Goal: Task Accomplishment & Management: Complete application form

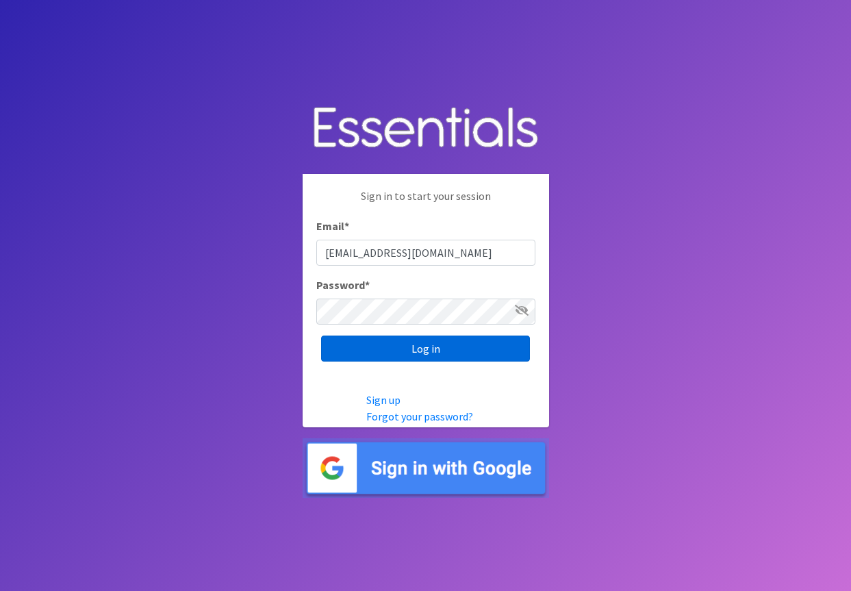
type input "[EMAIL_ADDRESS][DOMAIN_NAME]"
click at [415, 360] on input "Log in" at bounding box center [425, 348] width 209 height 26
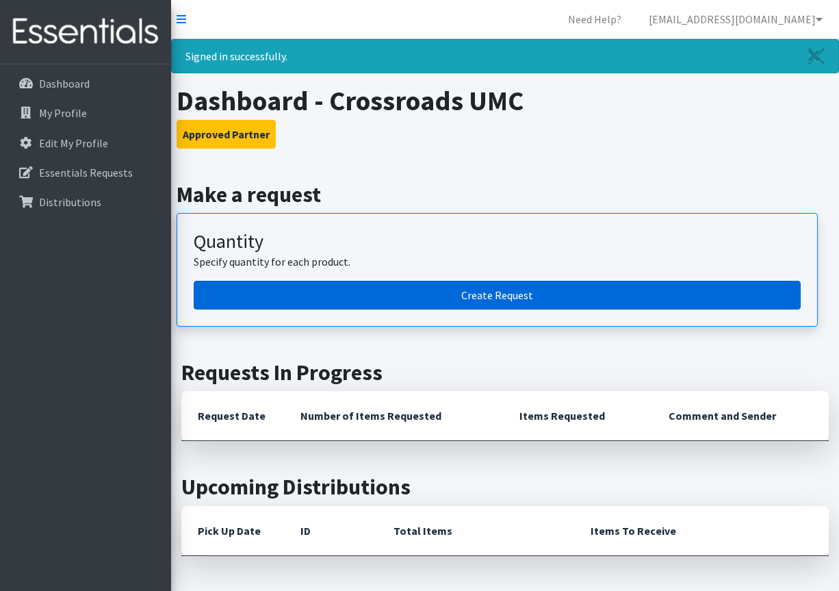
click at [448, 300] on link "Create Request" at bounding box center [497, 295] width 607 height 29
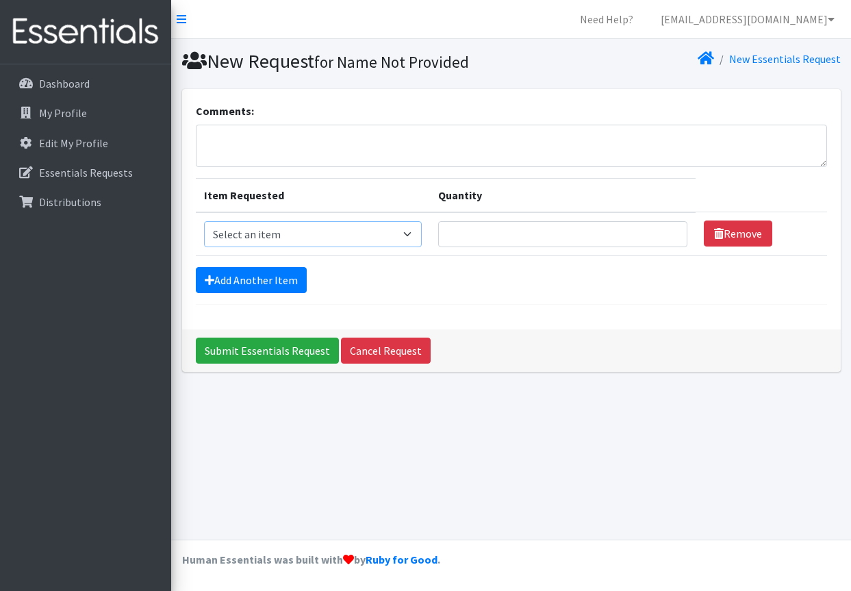
click at [204, 221] on select "Select an item Adult XXX Large Adult Large Adult XX Large Adult Medium Adult Sm…" at bounding box center [313, 234] width 218 height 26
select select "4934"
click option "Adult Large" at bounding box center [0, 0] width 0 height 0
click at [458, 237] on input "Quantity" at bounding box center [562, 234] width 249 height 26
type input "45"
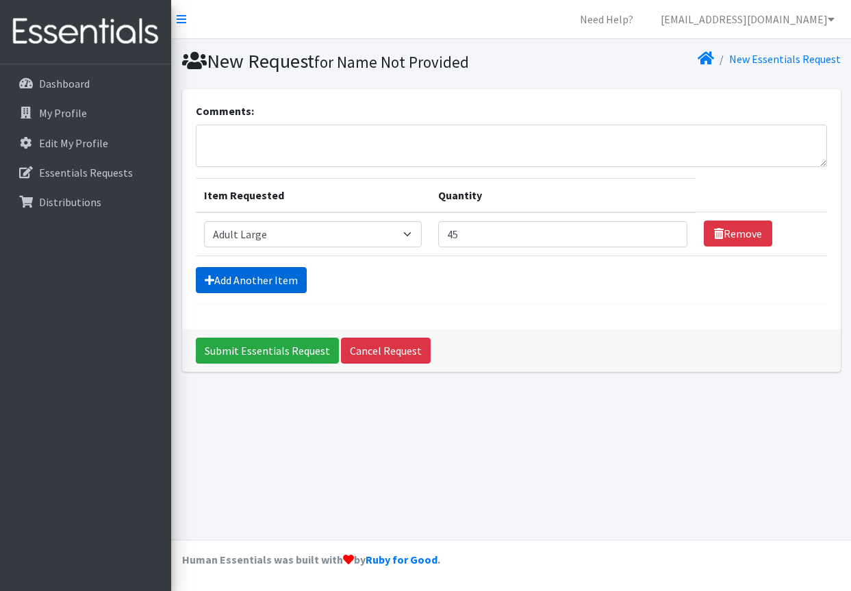
click at [263, 282] on link "Add Another Item" at bounding box center [251, 280] width 111 height 26
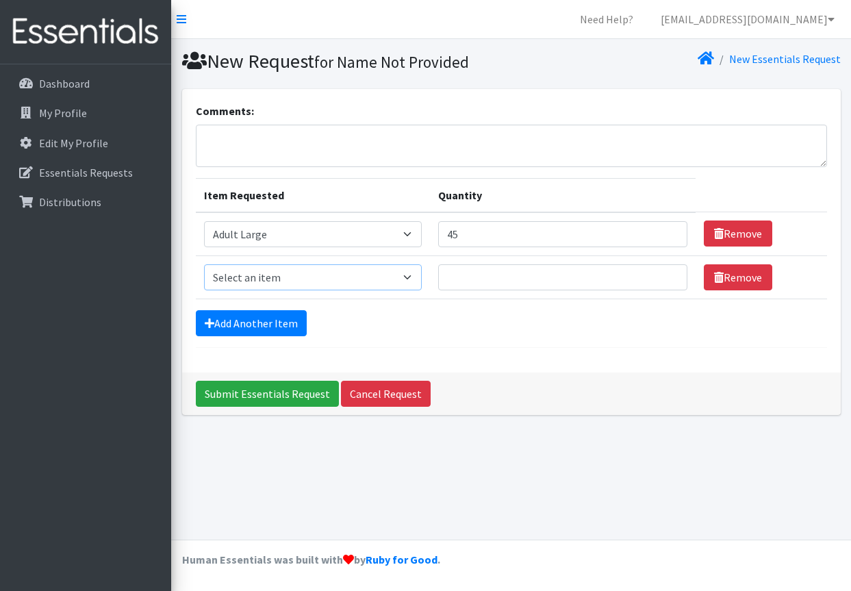
click at [204, 264] on select "Select an item Adult XXX Large Adult Large Adult XX Large Adult Medium Adult Sm…" at bounding box center [313, 277] width 218 height 26
select select "4935"
click option "Adult X Large" at bounding box center [0, 0] width 0 height 0
click at [455, 275] on input "Quantity" at bounding box center [562, 277] width 249 height 26
type input "30"
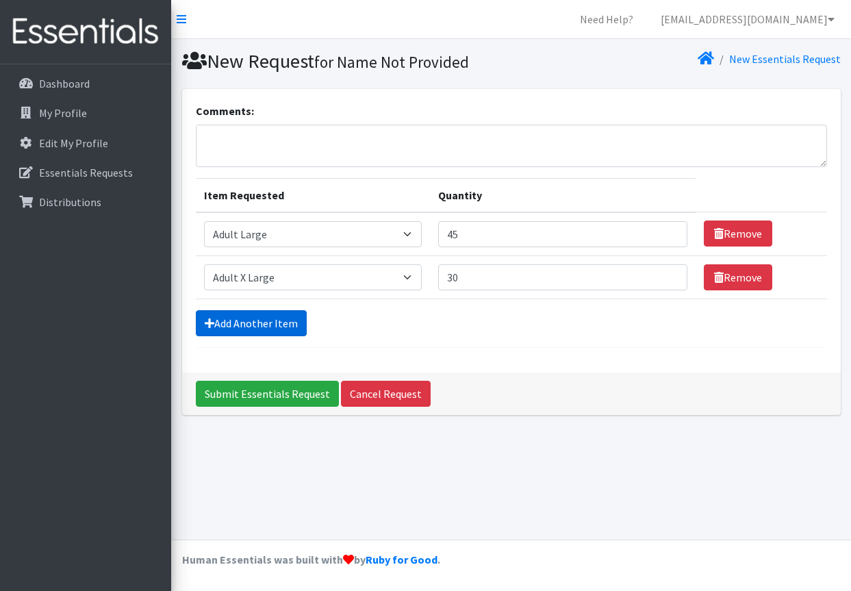
click at [269, 327] on link "Add Another Item" at bounding box center [251, 323] width 111 height 26
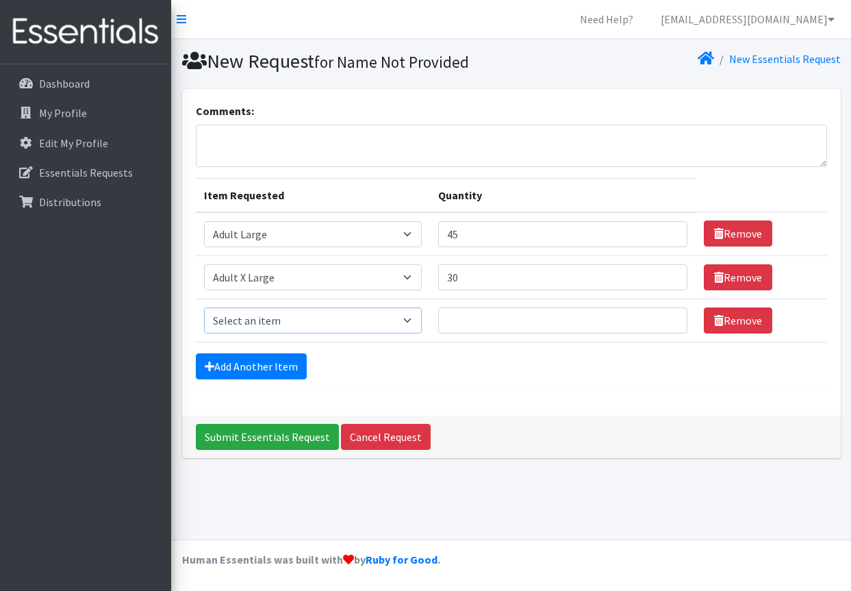
click at [204, 307] on select "Select an item Adult XXX Large Adult Large Adult XX Large Adult Medium Adult Sm…" at bounding box center [313, 320] width 218 height 26
select select "428"
click option "Diapers Size 3" at bounding box center [0, 0] width 0 height 0
click at [466, 317] on input "Quantity" at bounding box center [562, 320] width 249 height 26
type input "500"
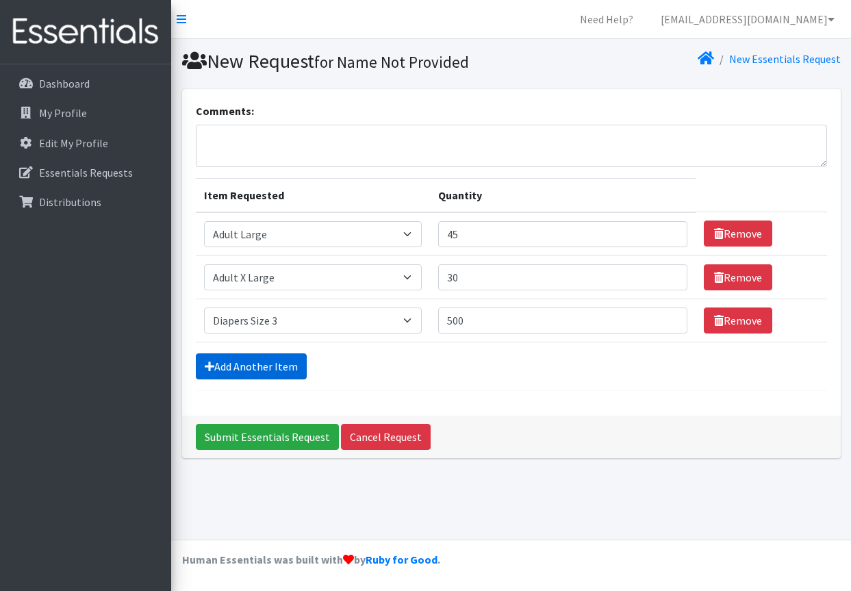
click at [289, 370] on link "Add Another Item" at bounding box center [251, 366] width 111 height 26
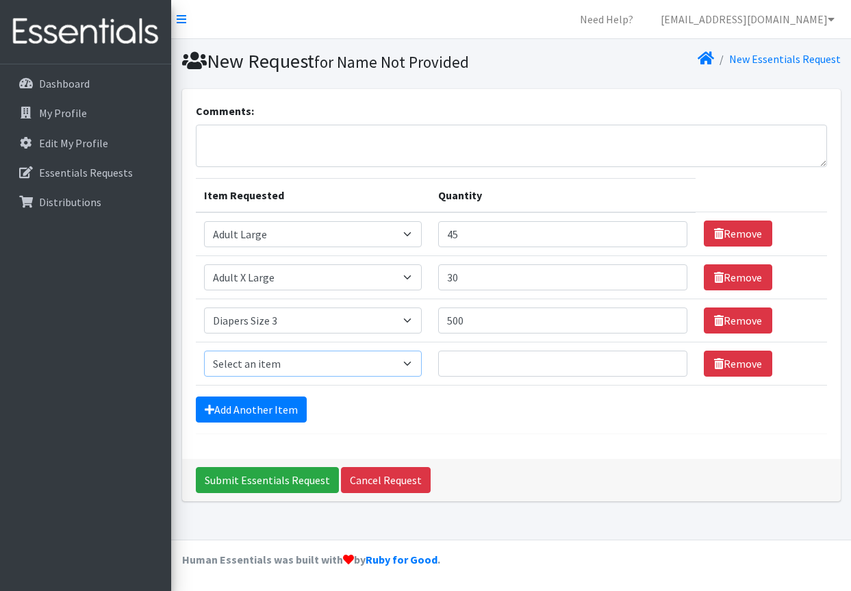
click at [204, 350] on select "Select an item Adult XXX Large Adult Large Adult XX Large Adult Medium Adult Sm…" at bounding box center [313, 363] width 218 height 26
select select "414"
click option "Diapers Size 4" at bounding box center [0, 0] width 0 height 0
click at [463, 367] on input "Quantity" at bounding box center [562, 363] width 249 height 26
type input "500"
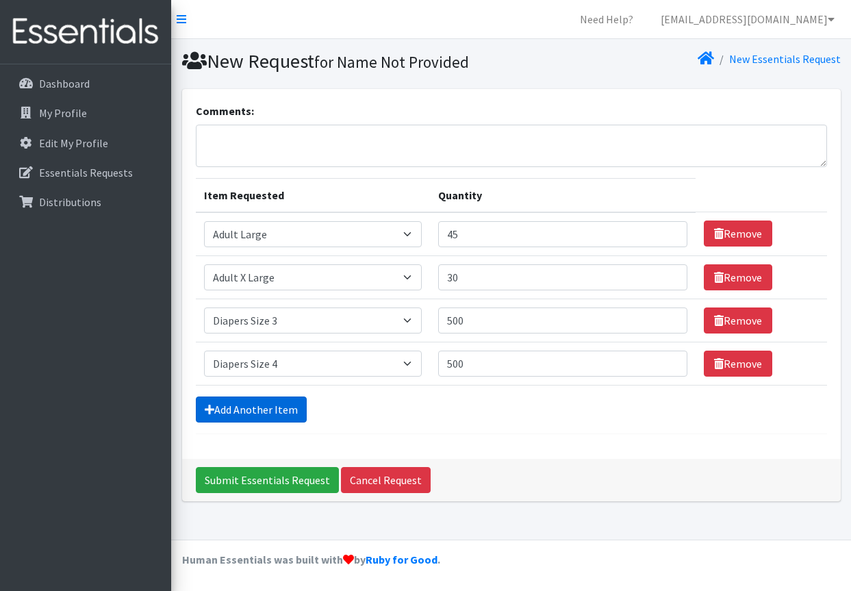
click at [292, 414] on link "Add Another Item" at bounding box center [251, 409] width 111 height 26
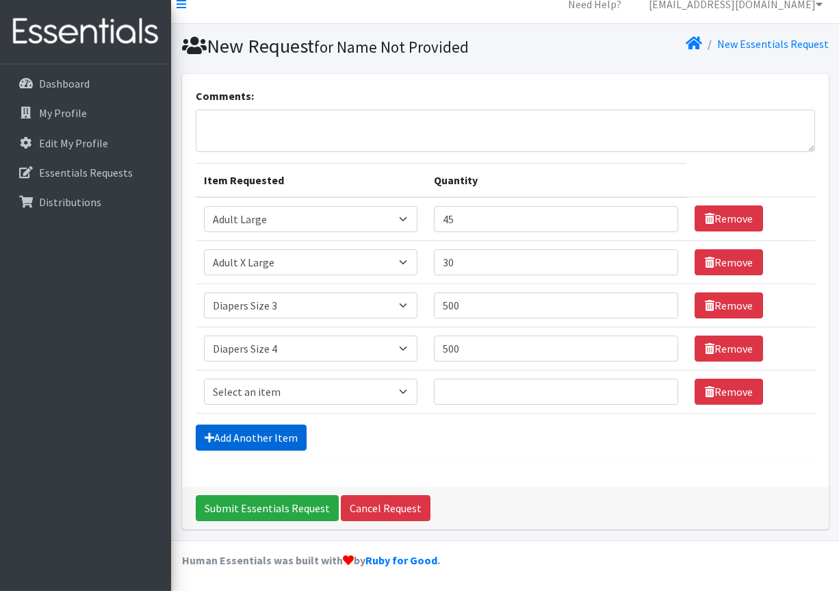
scroll to position [16, 0]
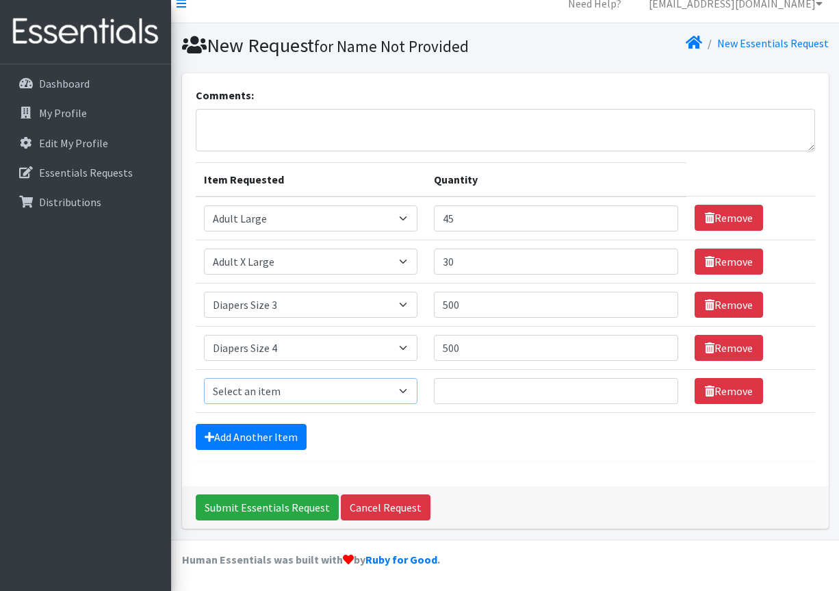
click at [204, 378] on select "Select an item Adult XXX Large Adult Large Adult XX Large Adult Medium Adult Sm…" at bounding box center [311, 391] width 214 height 26
select select "415"
click option "Diapers Size 5" at bounding box center [0, 0] width 0 height 0
click at [287, 438] on link "Add Another Item" at bounding box center [251, 437] width 111 height 26
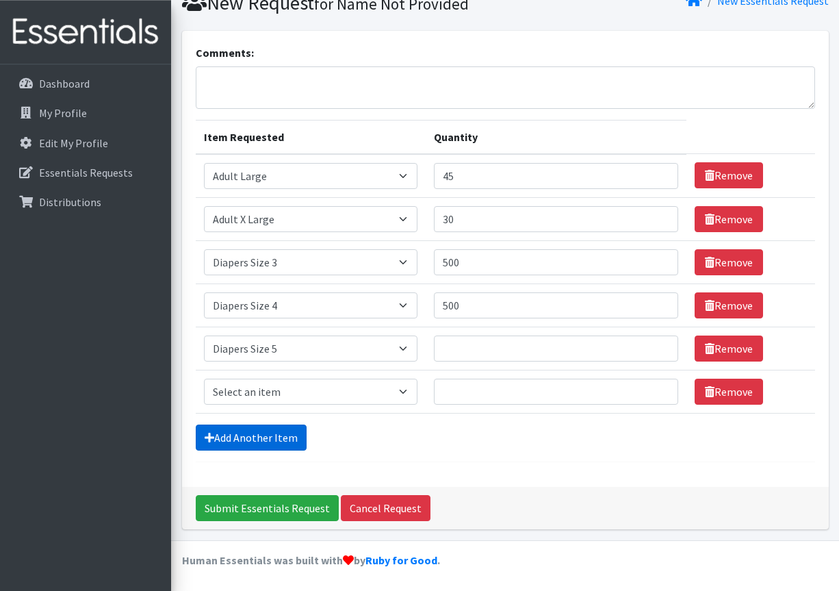
scroll to position [59, 0]
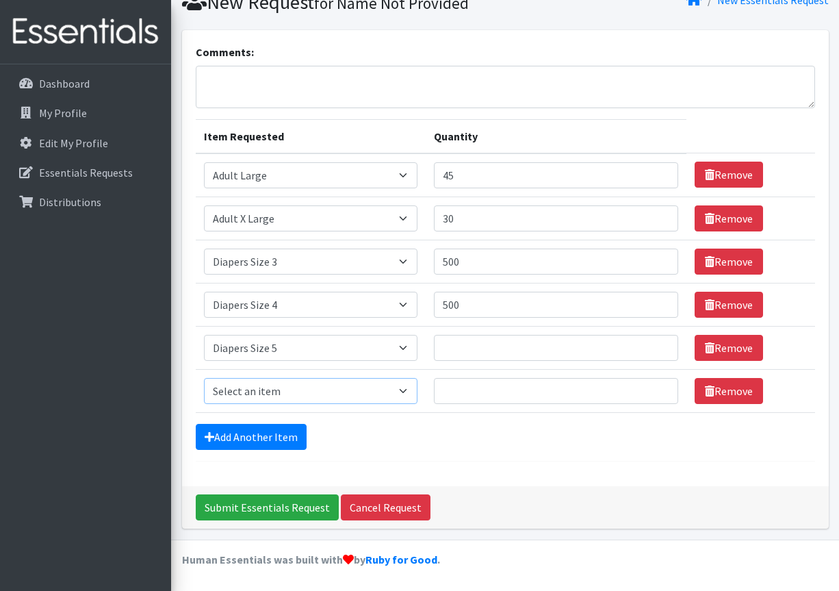
click at [204, 378] on select "Select an item Adult XXX Large Adult Large Adult XX Large Adult Medium Adult Sm…" at bounding box center [311, 391] width 214 height 26
select select "417"
click option "Diapers Size 6" at bounding box center [0, 0] width 0 height 0
click at [449, 354] on input "Quantity" at bounding box center [556, 348] width 244 height 26
type input "500"
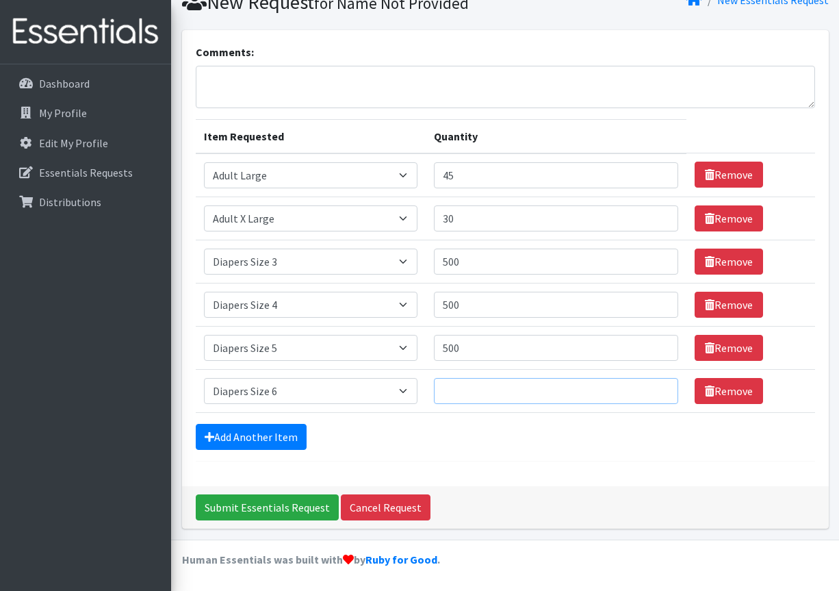
click at [450, 391] on input "Quantity" at bounding box center [556, 391] width 244 height 26
type input "500"
click at [291, 437] on link "Add Another Item" at bounding box center [251, 437] width 111 height 26
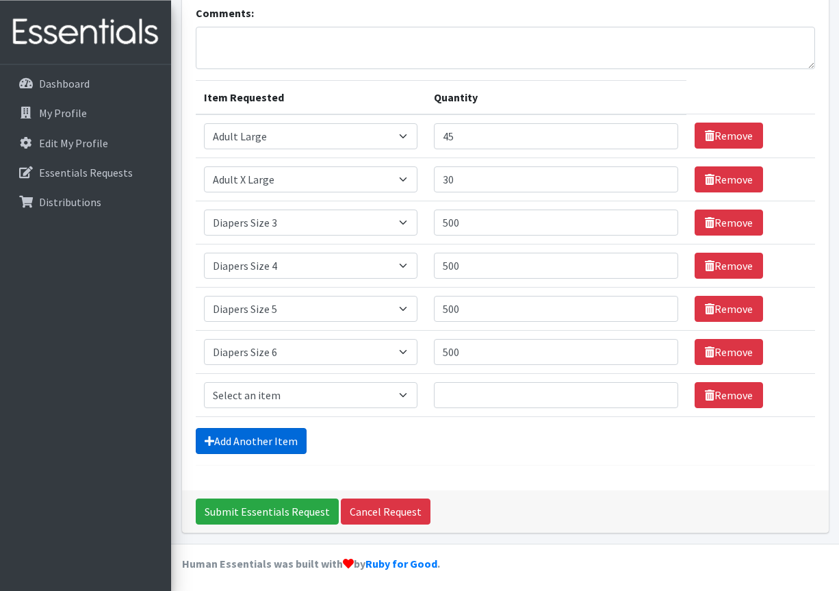
scroll to position [102, 0]
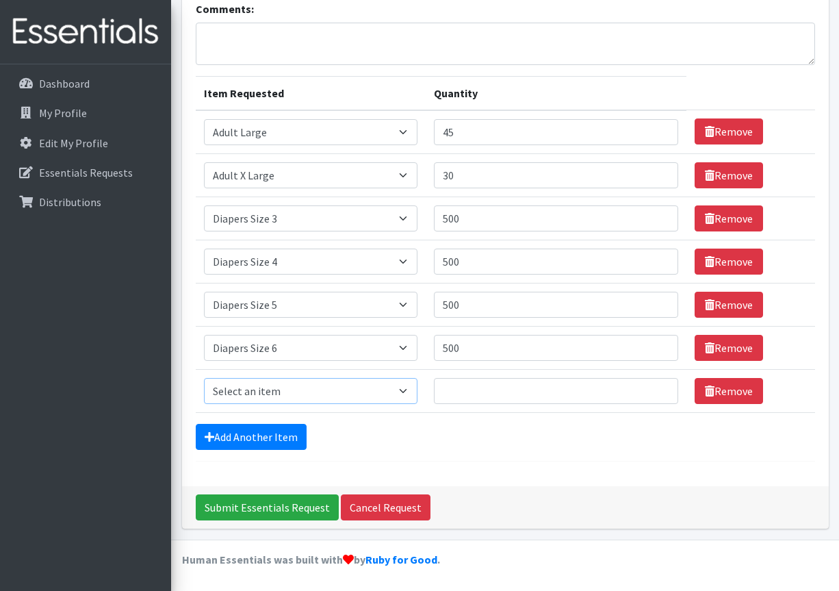
click at [204, 378] on select "Select an item Adult XXX Large Adult Large Adult XX Large Adult Medium Adult Sm…" at bounding box center [311, 391] width 214 height 26
select select "4739"
click option "Diapers Size 7 XL" at bounding box center [0, 0] width 0 height 0
click at [250, 442] on link "Add Another Item" at bounding box center [251, 437] width 111 height 26
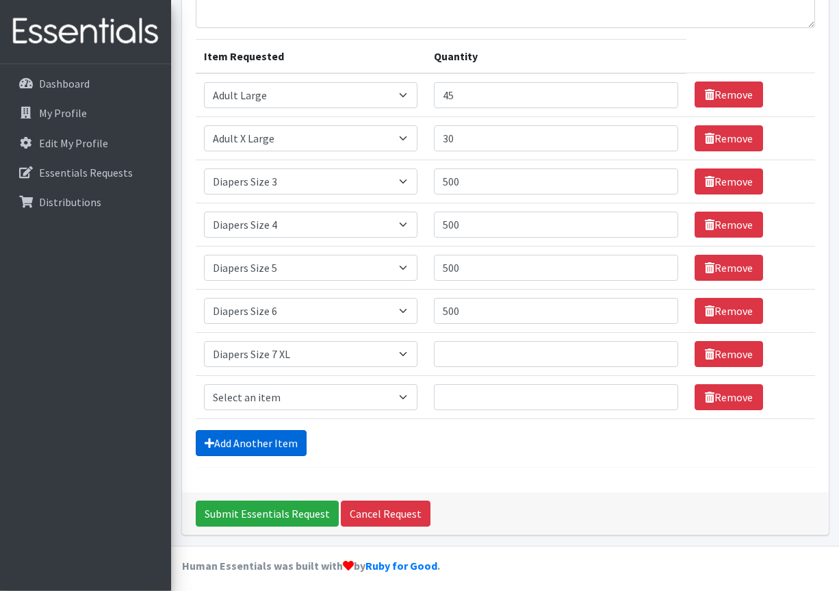
scroll to position [145, 0]
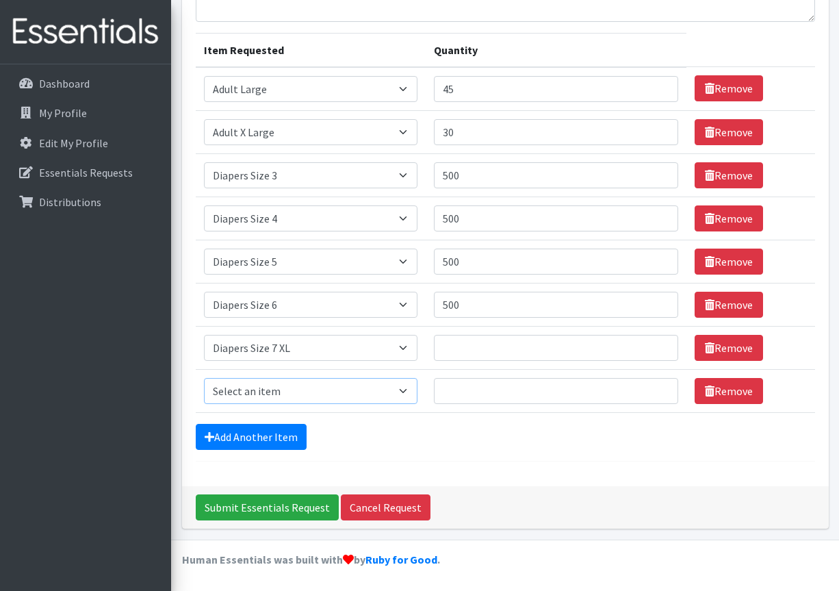
click at [204, 378] on select "Select an item Adult XXX Large Adult Large Adult XX Large Adult Medium Adult Sm…" at bounding box center [311, 391] width 214 height 26
select select "2926"
click option "Kids Girls Pull-Ups 3T-4T" at bounding box center [0, 0] width 0 height 0
click at [445, 391] on input "Quantity" at bounding box center [556, 391] width 244 height 26
type input "400"
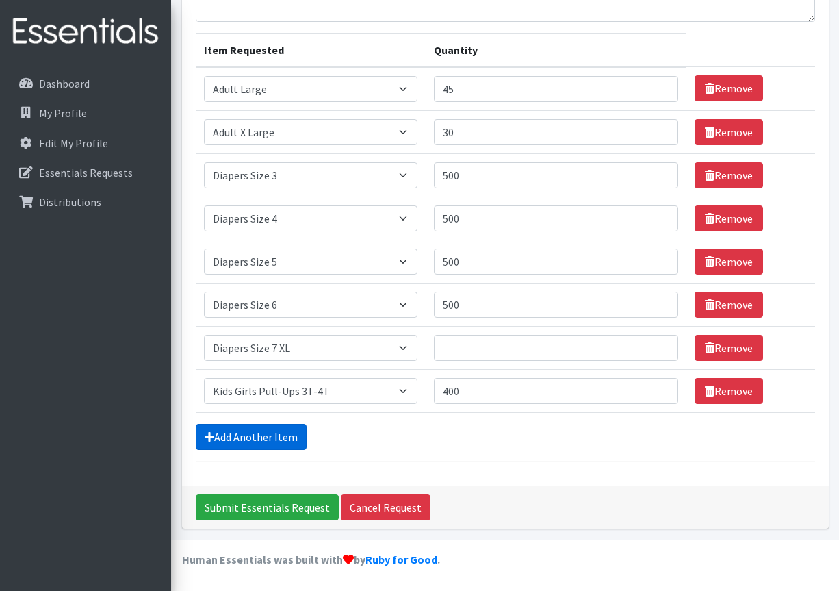
click at [294, 435] on link "Add Another Item" at bounding box center [251, 437] width 111 height 26
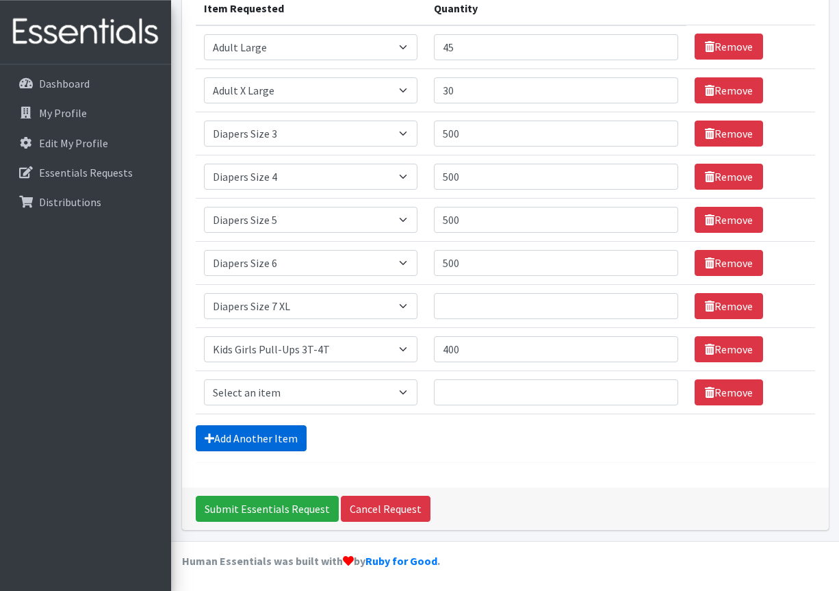
scroll to position [188, 0]
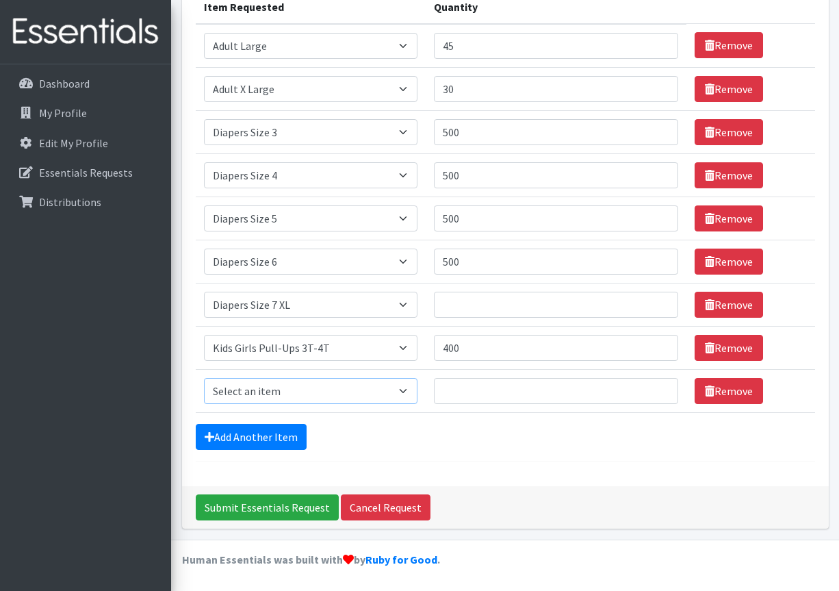
click at [204, 378] on select "Select an item Adult XXX Large Adult Large Adult XX Large Adult Medium Adult Sm…" at bounding box center [311, 391] width 214 height 26
click at [405, 389] on select "Select an item Adult XXX Large Adult Large Adult XX Large Adult Medium Adult Sm…" at bounding box center [311, 391] width 214 height 26
click at [204, 378] on select "Select an item Adult XXX Large Adult Large Adult XX Large Adult Medium Adult Sm…" at bounding box center [311, 391] width 214 height 26
select select "2928"
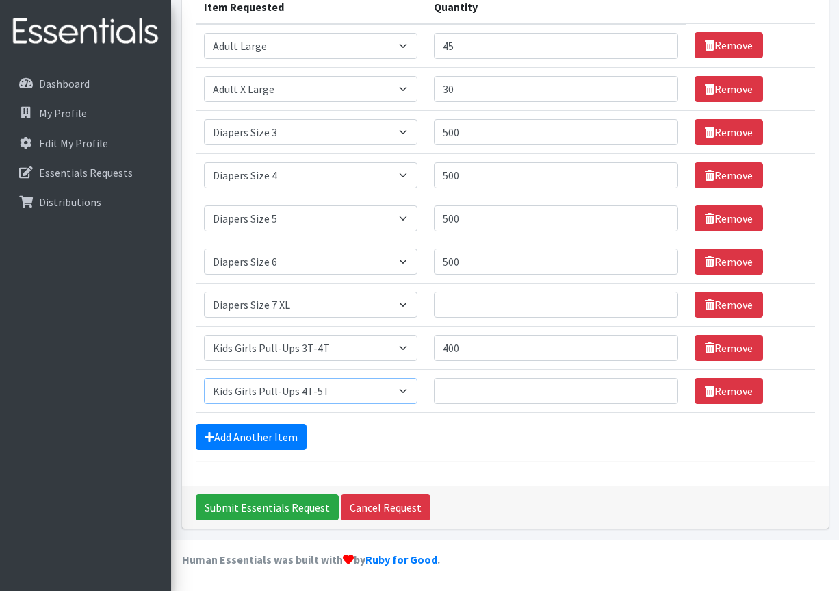
click option "Kids Girls Pull-Ups 4T-5T" at bounding box center [0, 0] width 0 height 0
click at [462, 391] on input "Quantity" at bounding box center [556, 391] width 244 height 26
type input "400"
click at [257, 432] on link "Add Another Item" at bounding box center [251, 437] width 111 height 26
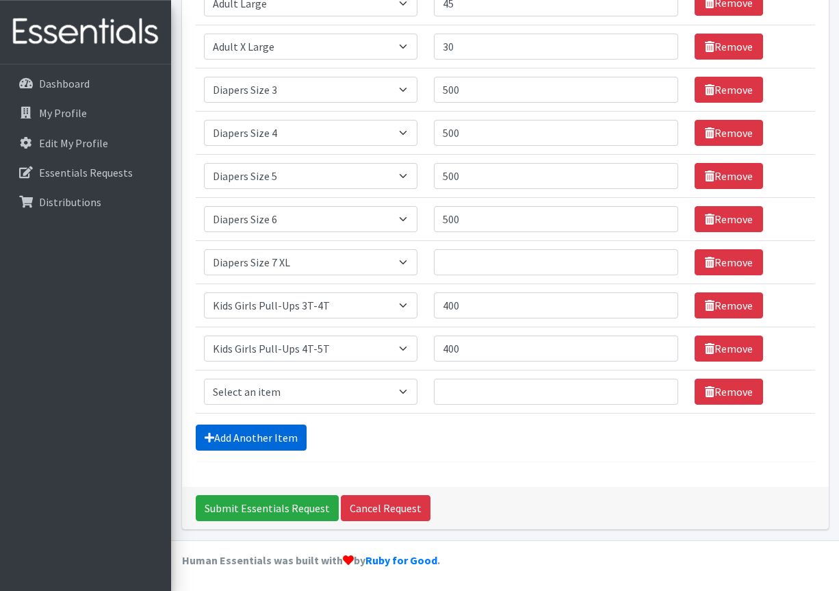
scroll to position [231, 0]
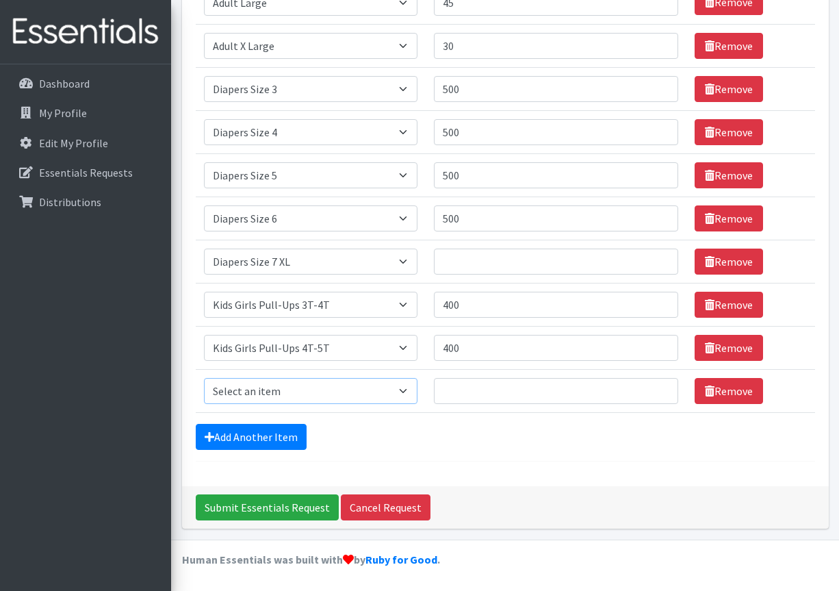
click at [204, 378] on select "Select an item Adult XXX Large Adult Large Adult XX Large Adult Medium Adult Sm…" at bounding box center [311, 391] width 214 height 26
select select "2927"
click option "Kids Boys Pull-Ups 3T-4T" at bounding box center [0, 0] width 0 height 0
click at [446, 387] on input "Quantity" at bounding box center [556, 391] width 244 height 26
type input "400"
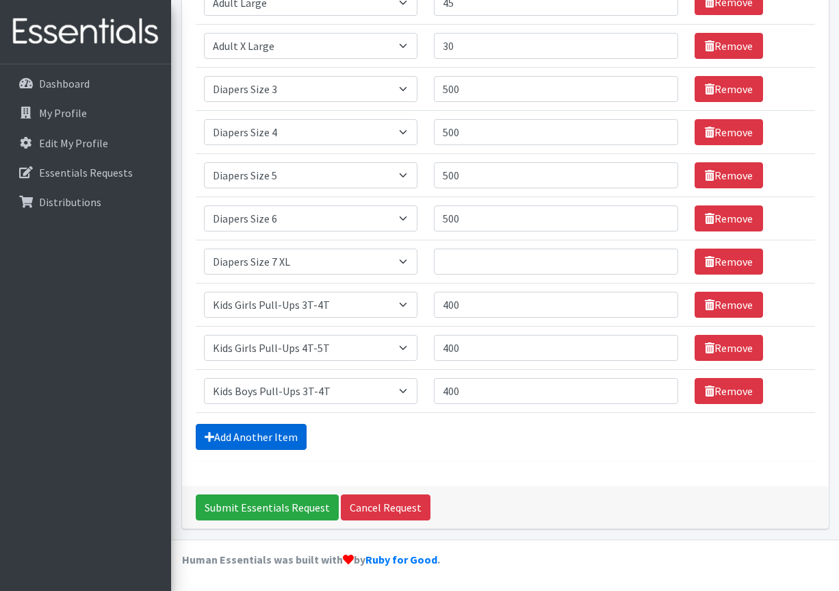
click at [296, 441] on link "Add Another Item" at bounding box center [251, 437] width 111 height 26
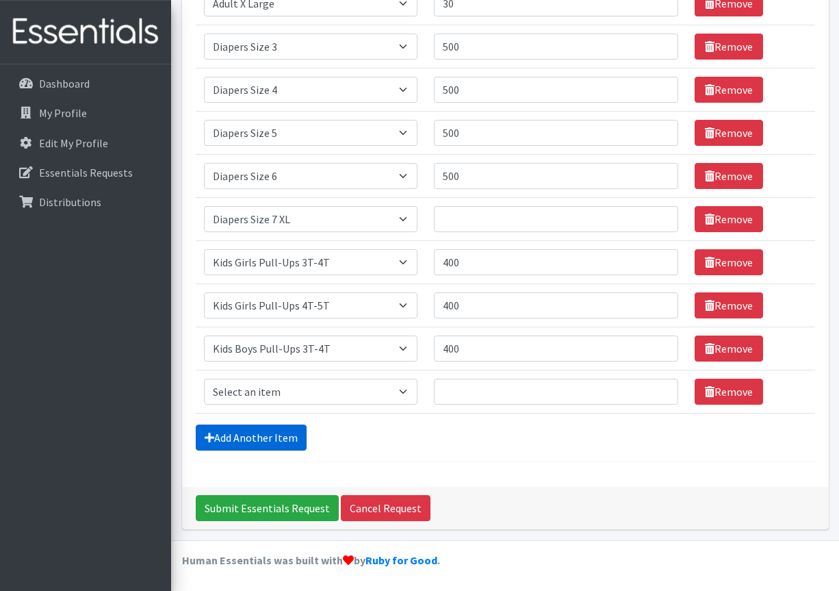
scroll to position [274, 0]
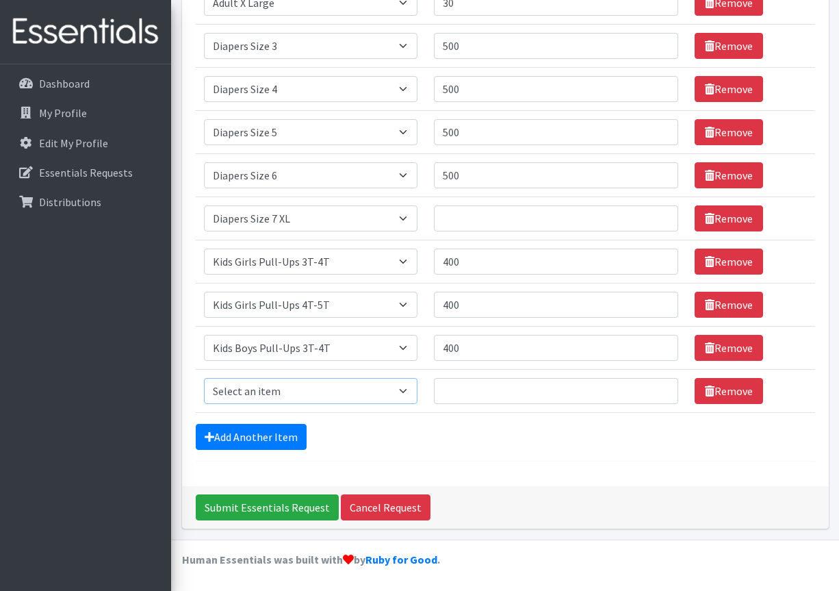
click at [204, 378] on select "Select an item Adult XXX Large Adult Large Adult XX Large Adult Medium Adult Sm…" at bounding box center [311, 391] width 214 height 26
select select "2929"
click option "Kids Boys Pull-Ups 4T-5T" at bounding box center [0, 0] width 0 height 0
click at [449, 389] on input "Quantity" at bounding box center [556, 391] width 244 height 26
type input "400"
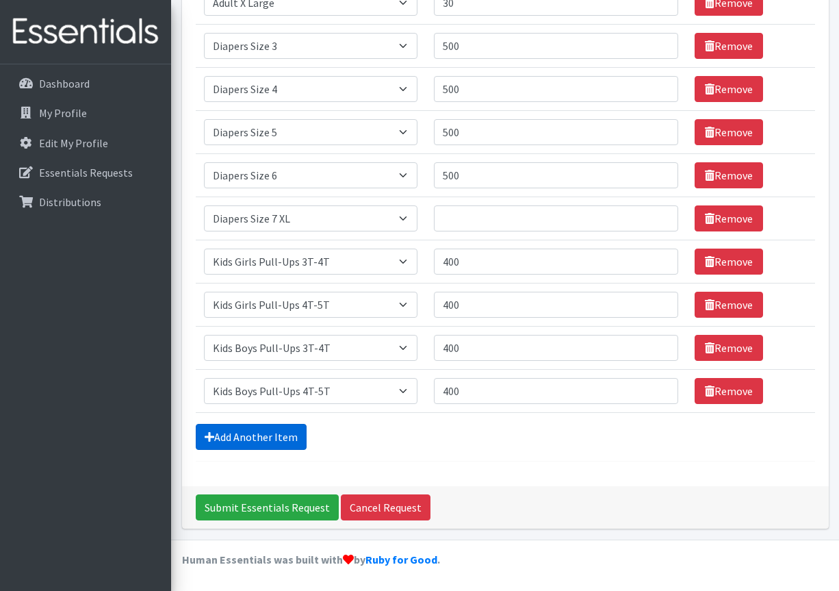
click at [261, 439] on link "Add Another Item" at bounding box center [251, 437] width 111 height 26
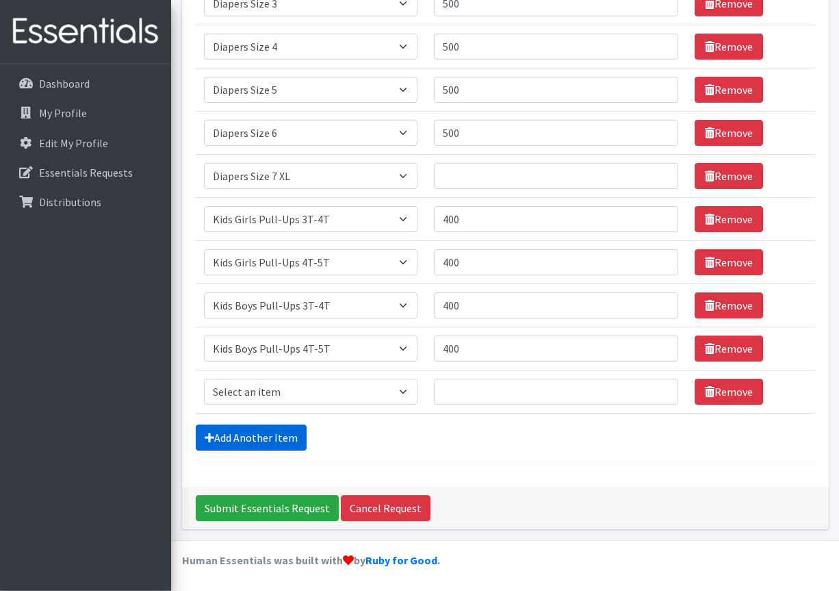
scroll to position [318, 0]
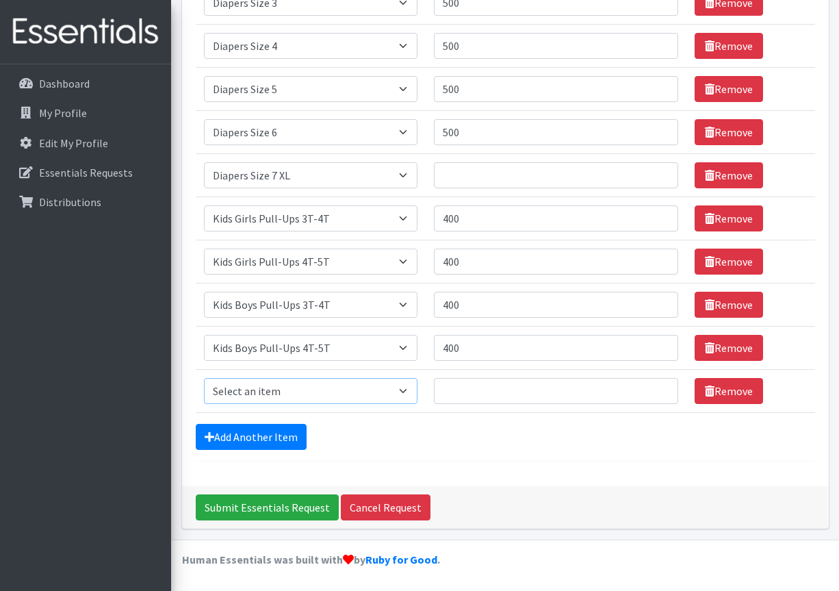
click at [204, 378] on select "Select an item Adult XXX Large Adult Large Adult XX Large Adult Medium Adult Sm…" at bounding box center [311, 391] width 214 height 26
click at [409, 389] on select "Select an item Adult XXX Large Adult Large Adult XX Large Adult Medium Adult Sm…" at bounding box center [311, 391] width 214 height 26
click at [204, 378] on select "Select an item Adult XXX Large Adult Large Adult XX Large Adult Medium Adult Sm…" at bounding box center [311, 391] width 214 height 26
select select "11444"
click option "Period Packs Pads" at bounding box center [0, 0] width 0 height 0
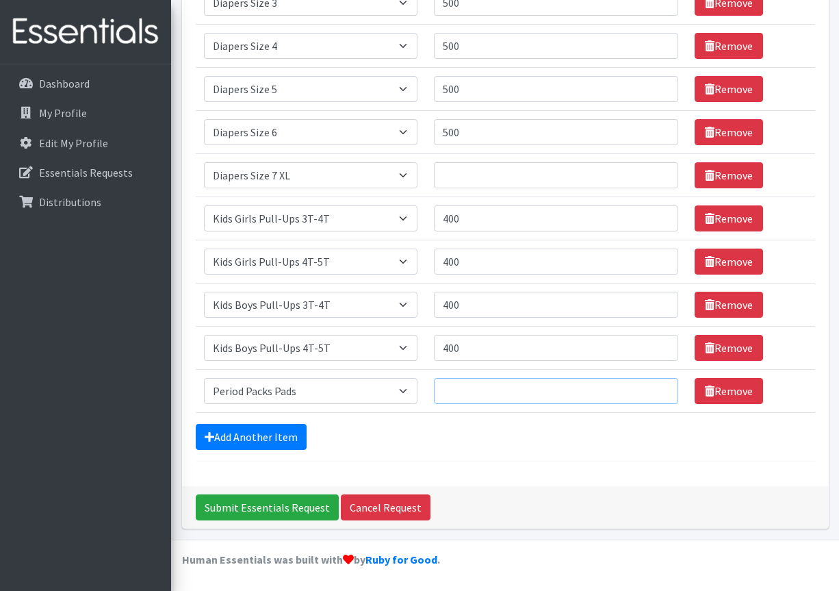
drag, startPoint x: 457, startPoint y: 392, endPoint x: 454, endPoint y: 401, distance: 9.5
click at [454, 400] on input "Quantity" at bounding box center [556, 391] width 244 height 26
type input "10"
click at [281, 435] on link "Add Another Item" at bounding box center [251, 437] width 111 height 26
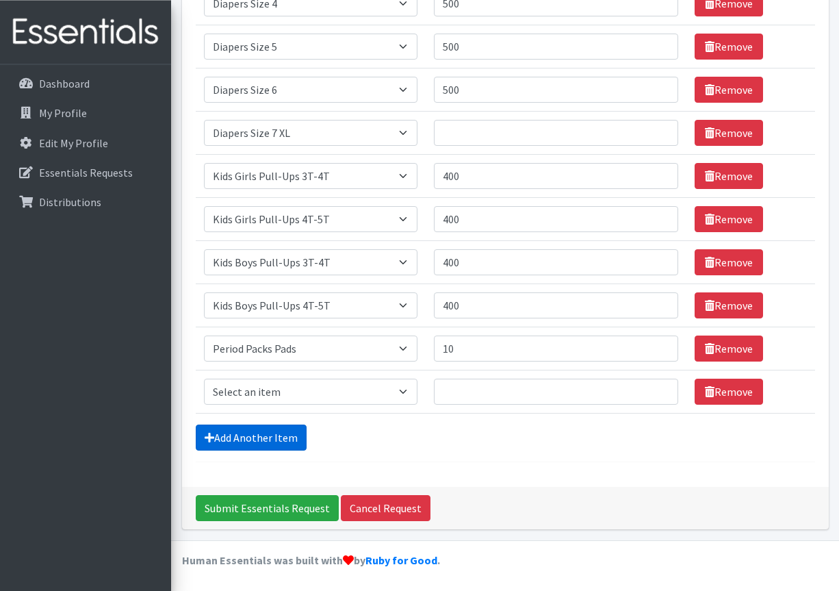
scroll to position [361, 0]
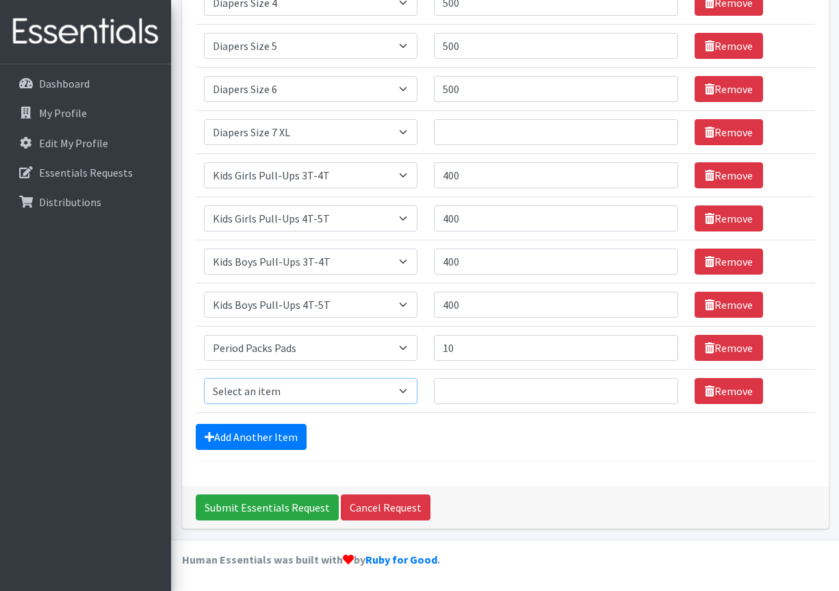
click at [204, 378] on select "Select an item Adult XXX Large Adult Large Adult XX Large Adult Medium Adult Sm…" at bounding box center [311, 391] width 214 height 26
select select "4828"
click option "Wipes (Baby)" at bounding box center [0, 0] width 0 height 0
click at [451, 392] on input "Quantity" at bounding box center [556, 391] width 244 height 26
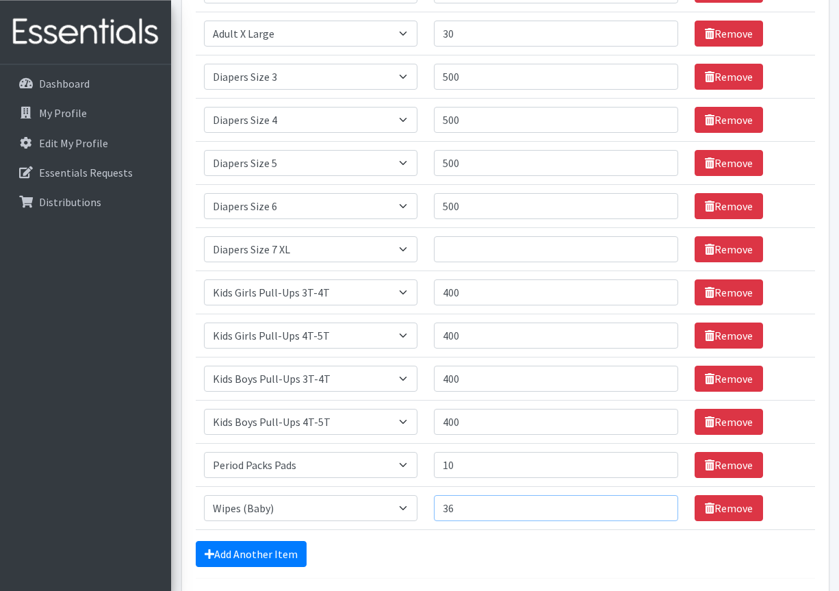
scroll to position [221, 0]
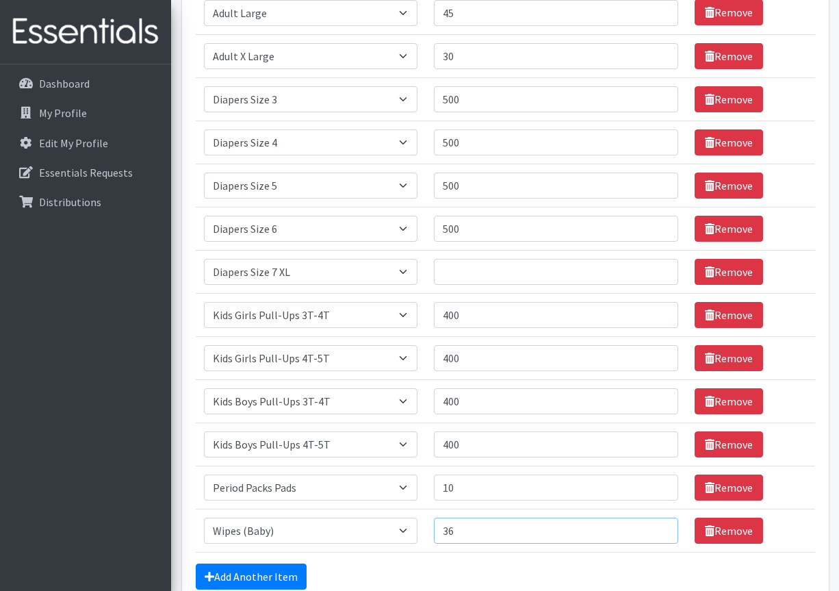
type input "36"
click at [455, 279] on input "Quantity" at bounding box center [556, 272] width 244 height 26
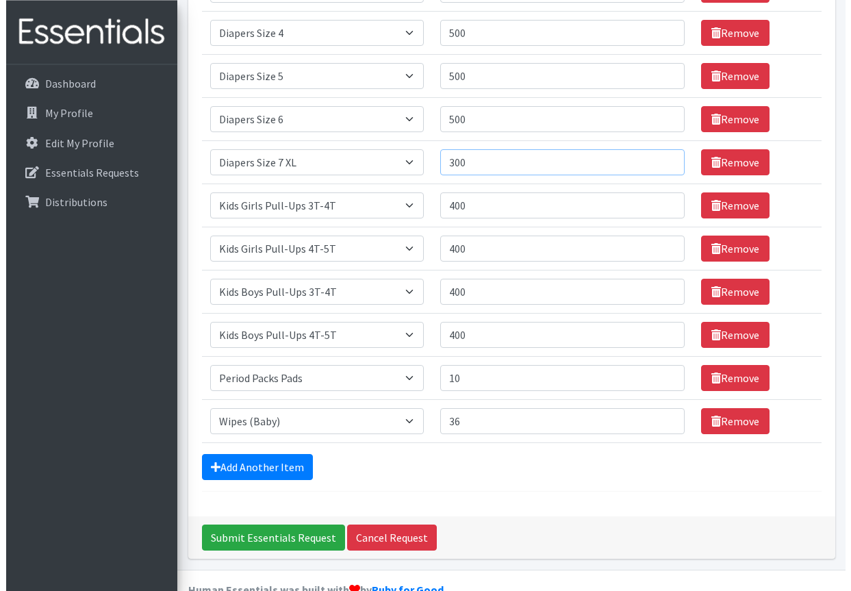
scroll to position [361, 0]
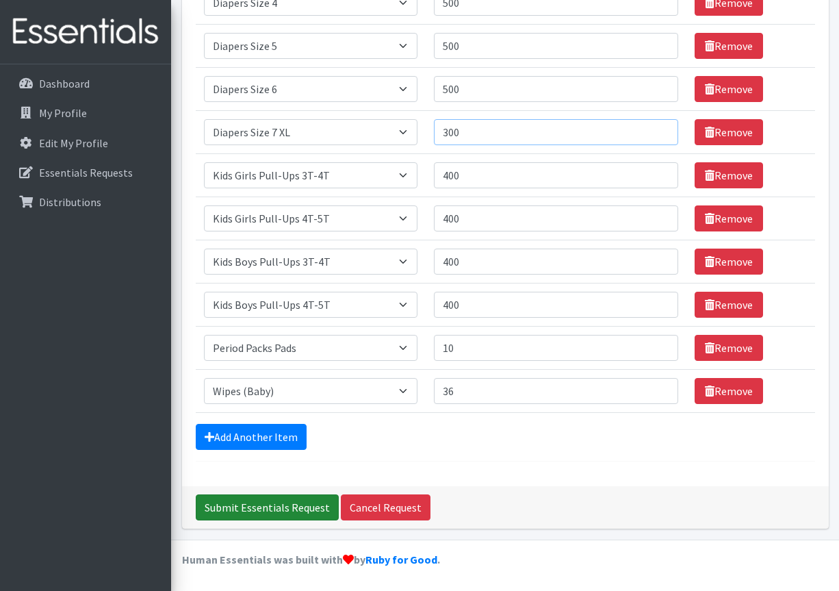
type input "300"
click at [294, 503] on input "Submit Essentials Request" at bounding box center [267, 507] width 143 height 26
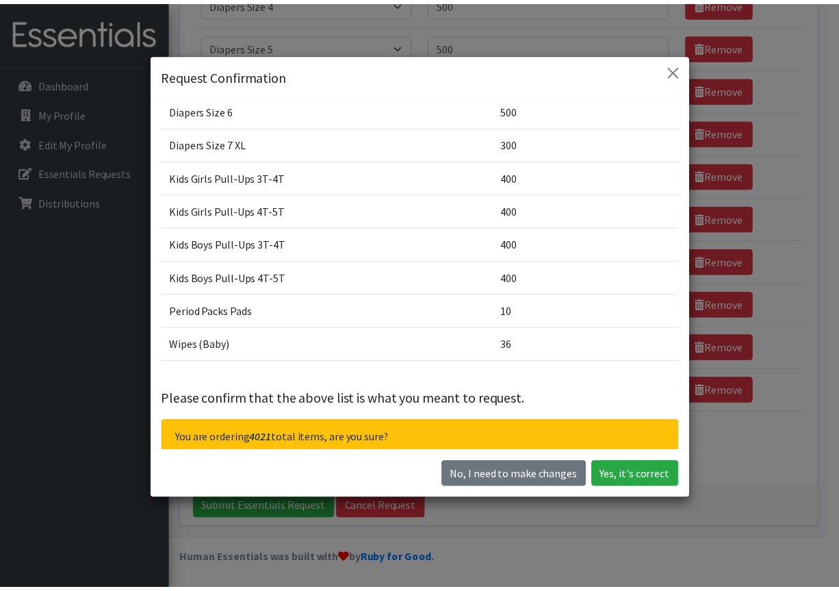
scroll to position [243, 0]
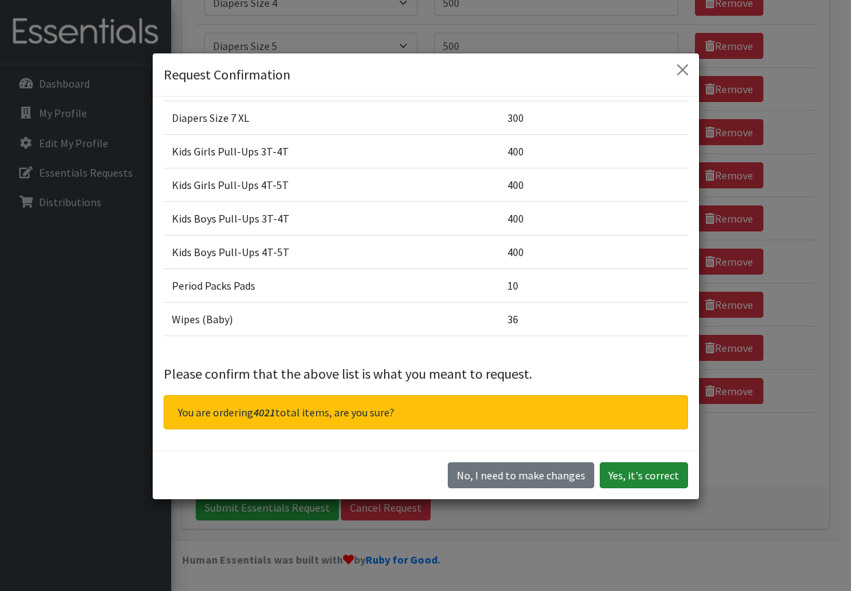
click at [617, 475] on button "Yes, it's correct" at bounding box center [643, 475] width 88 height 26
